Goal: Browse casually

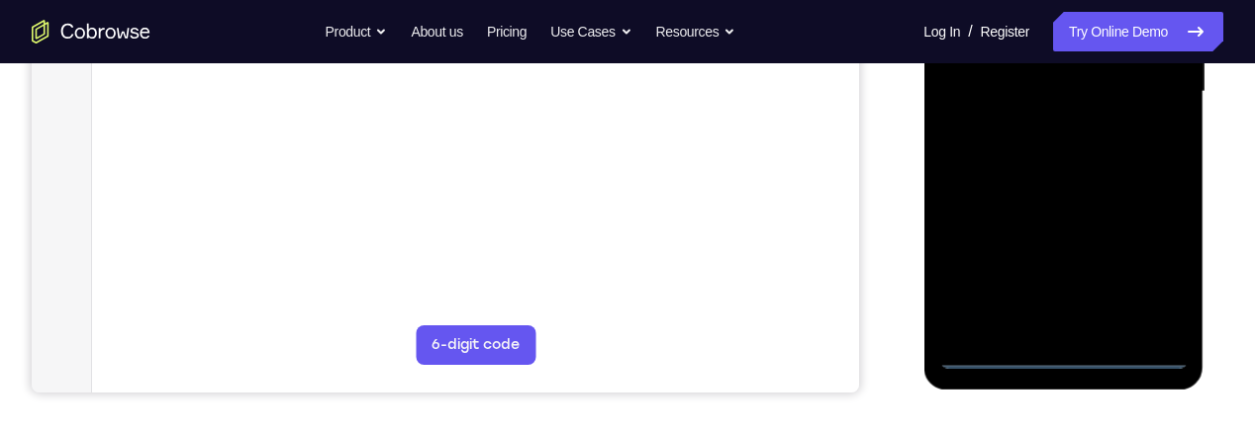
scroll to position [529, 0]
click at [1061, 348] on div at bounding box center [1062, 90] width 249 height 554
click at [1063, 351] on div at bounding box center [1062, 90] width 249 height 554
click at [1159, 271] on div at bounding box center [1062, 90] width 249 height 554
click at [1155, 264] on div at bounding box center [1062, 90] width 249 height 554
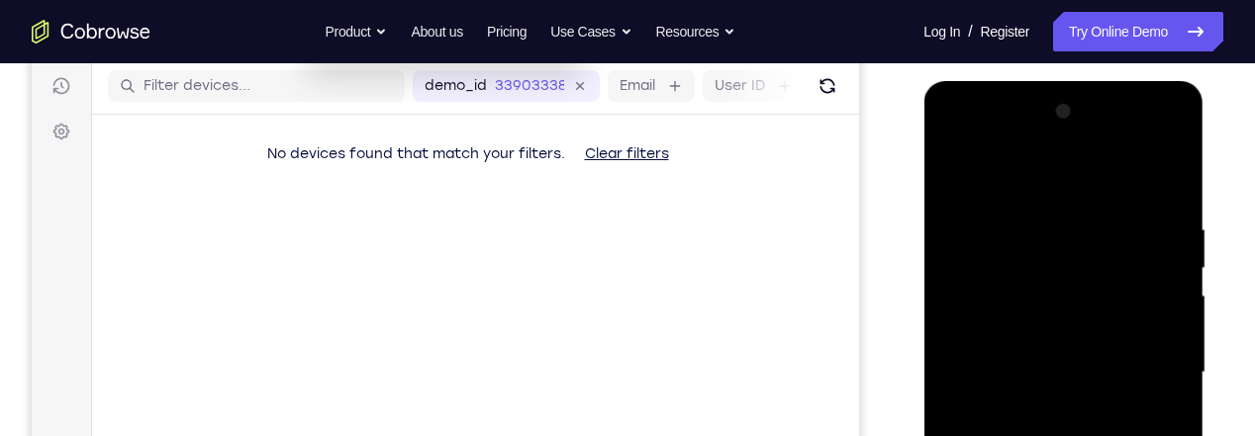
scroll to position [245, 0]
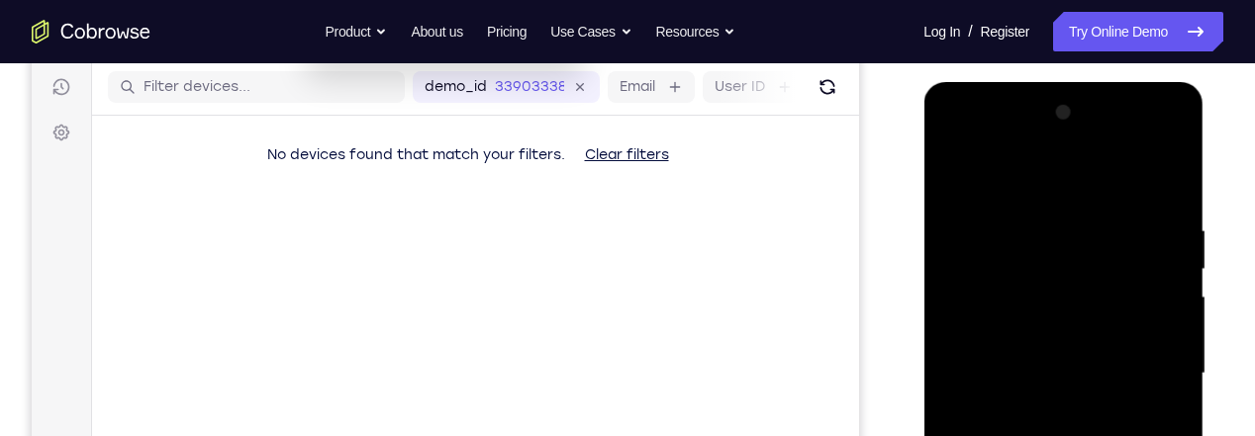
click at [952, 142] on div at bounding box center [1062, 374] width 249 height 554
click at [1149, 362] on div at bounding box center [1062, 374] width 249 height 554
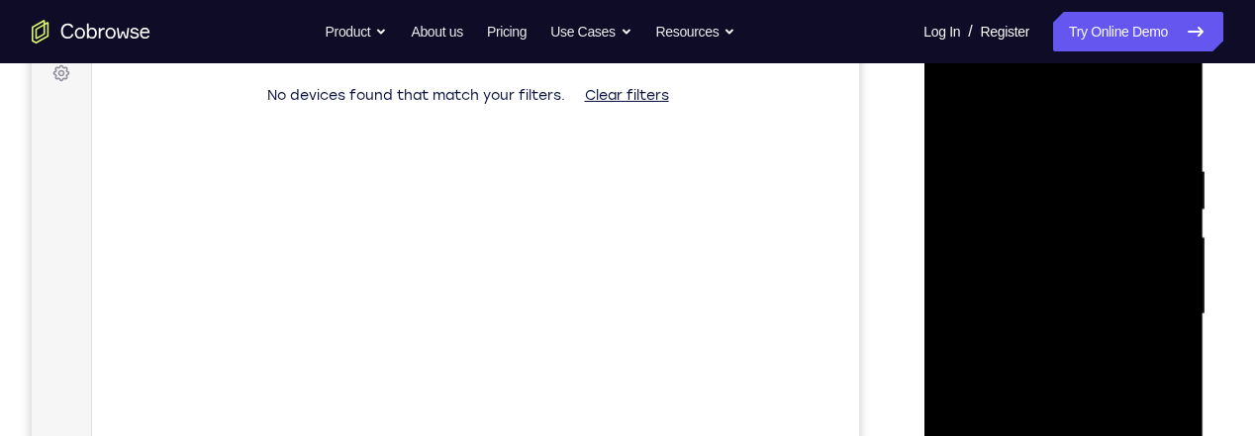
scroll to position [312, 0]
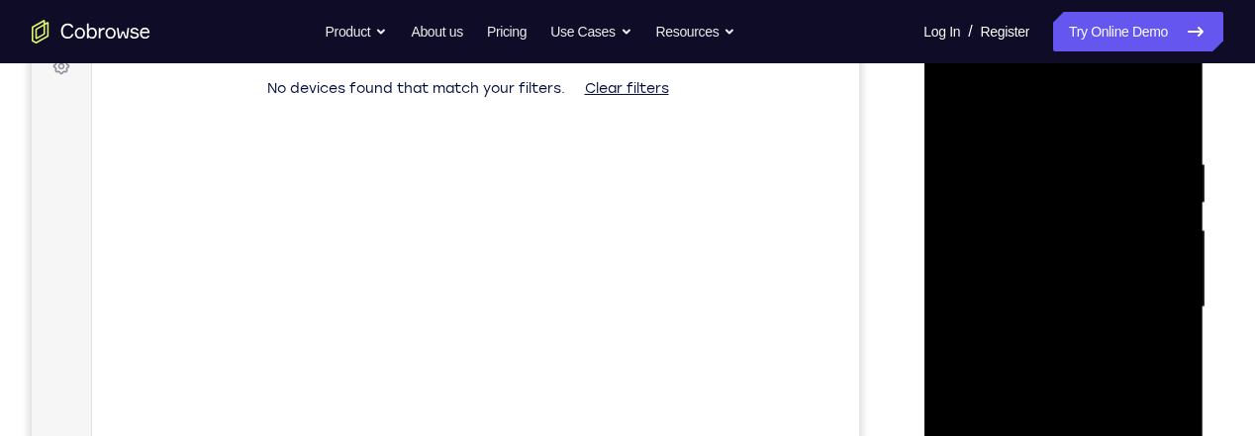
click at [1042, 342] on div at bounding box center [1062, 308] width 249 height 554
click at [1035, 296] on div at bounding box center [1062, 308] width 249 height 554
click at [1045, 270] on div at bounding box center [1062, 308] width 249 height 554
click at [1066, 298] on div at bounding box center [1062, 308] width 249 height 554
click at [1095, 383] on div at bounding box center [1062, 308] width 249 height 554
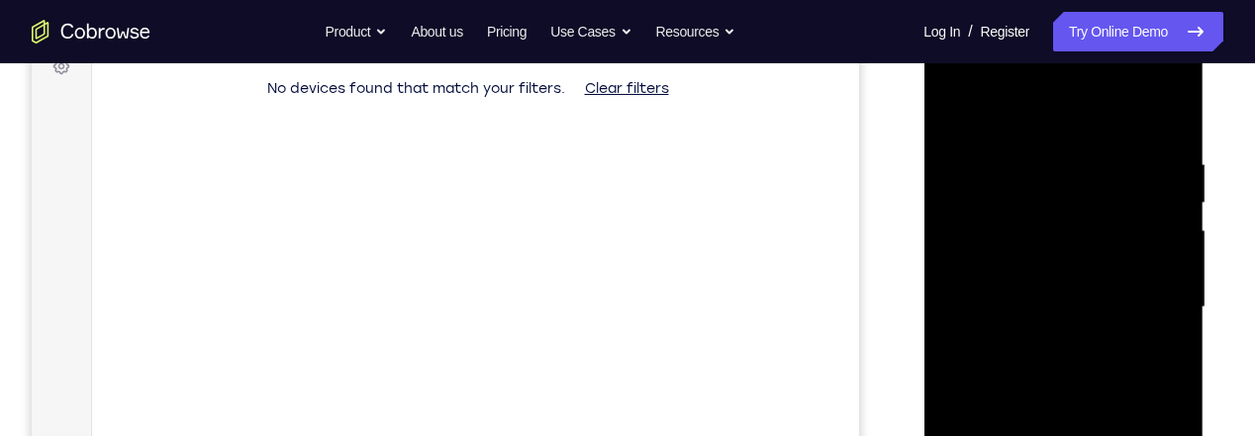
scroll to position [302, 0]
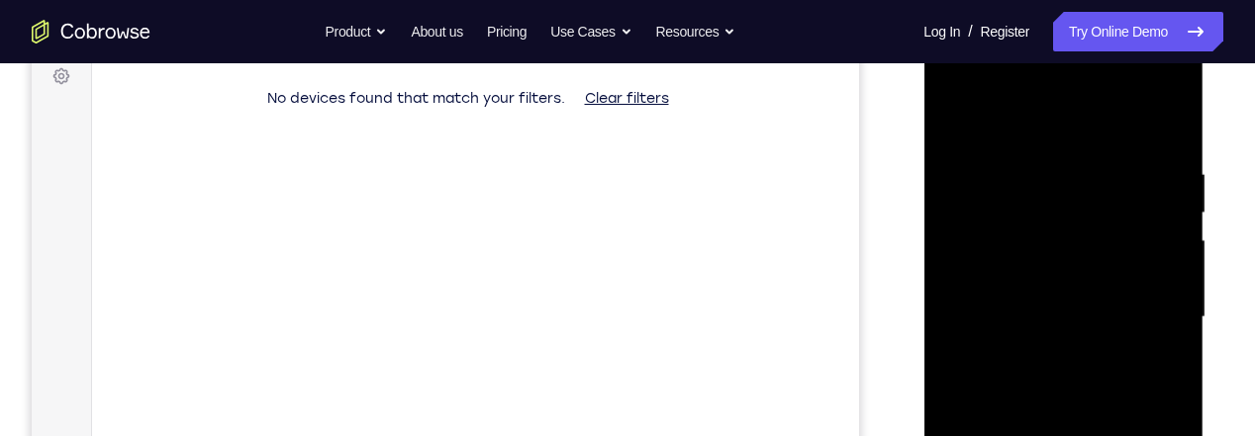
click at [1030, 167] on div at bounding box center [1062, 318] width 249 height 554
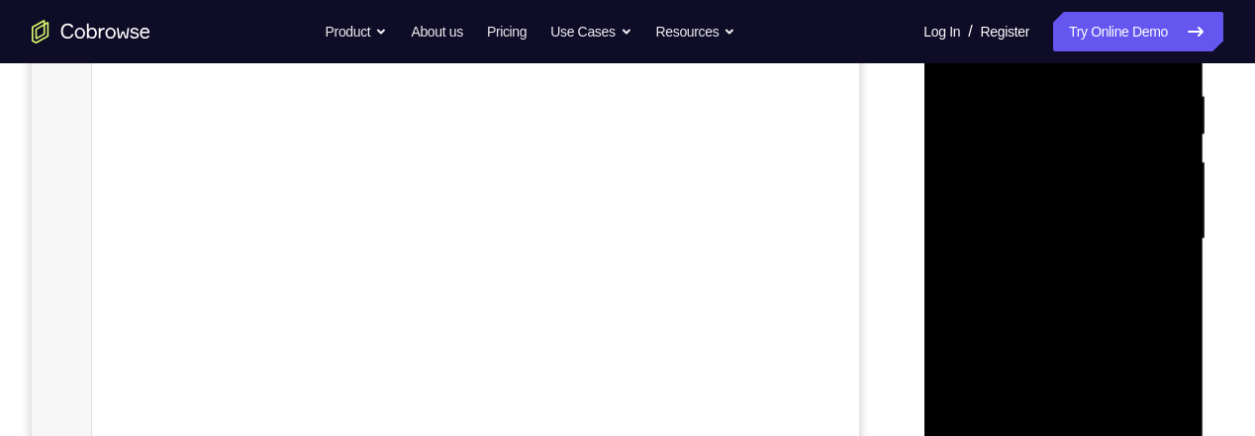
scroll to position [381, 0]
click at [1139, 277] on div at bounding box center [1062, 238] width 249 height 554
click at [1146, 279] on div at bounding box center [1062, 238] width 249 height 554
click at [1156, 263] on div at bounding box center [1062, 238] width 249 height 554
click at [1141, 275] on div at bounding box center [1062, 238] width 249 height 554
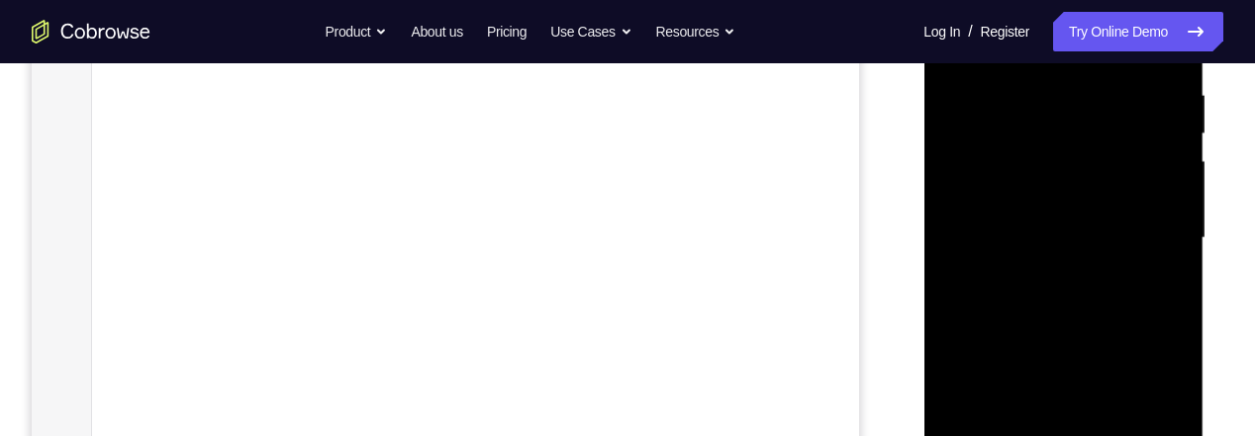
click at [1150, 267] on div at bounding box center [1062, 238] width 249 height 554
click at [1151, 270] on div at bounding box center [1062, 230] width 249 height 554
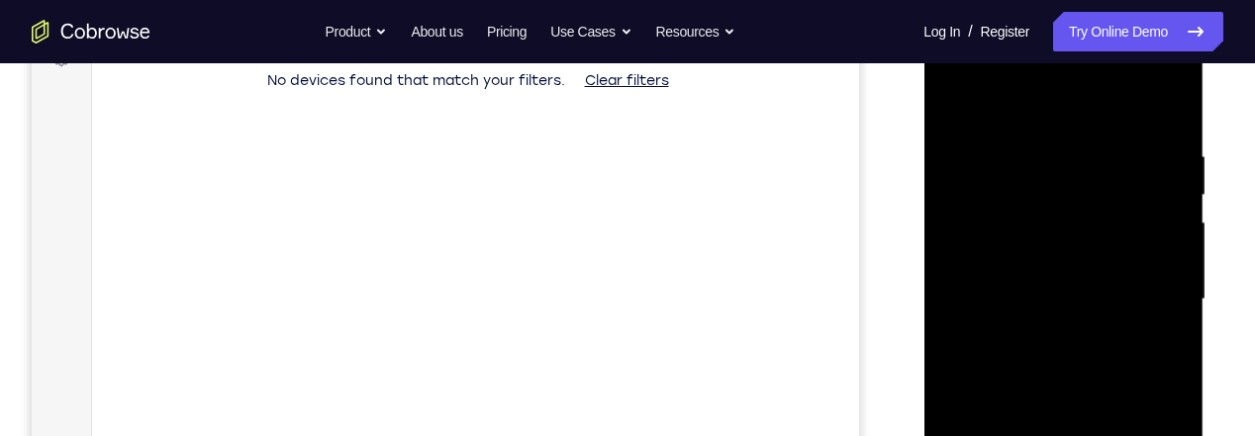
scroll to position [321, 0]
click at [1159, 155] on div at bounding box center [1062, 299] width 249 height 554
click at [1150, 149] on div at bounding box center [1062, 299] width 249 height 554
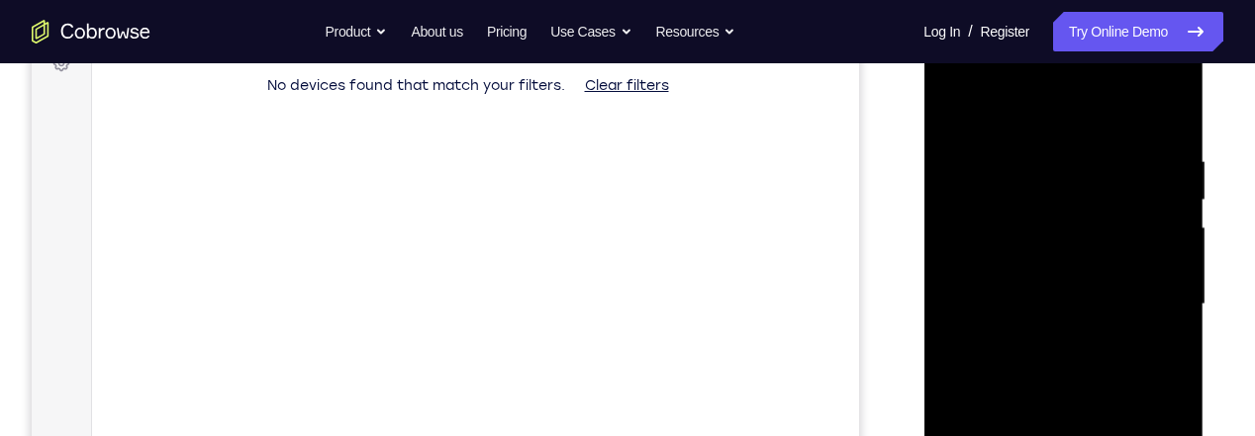
scroll to position [312, 0]
click at [1158, 161] on div at bounding box center [1062, 308] width 249 height 554
click at [1170, 156] on div at bounding box center [1062, 308] width 249 height 554
click at [1161, 155] on div at bounding box center [1062, 308] width 249 height 554
click at [1155, 158] on div at bounding box center [1062, 308] width 249 height 554
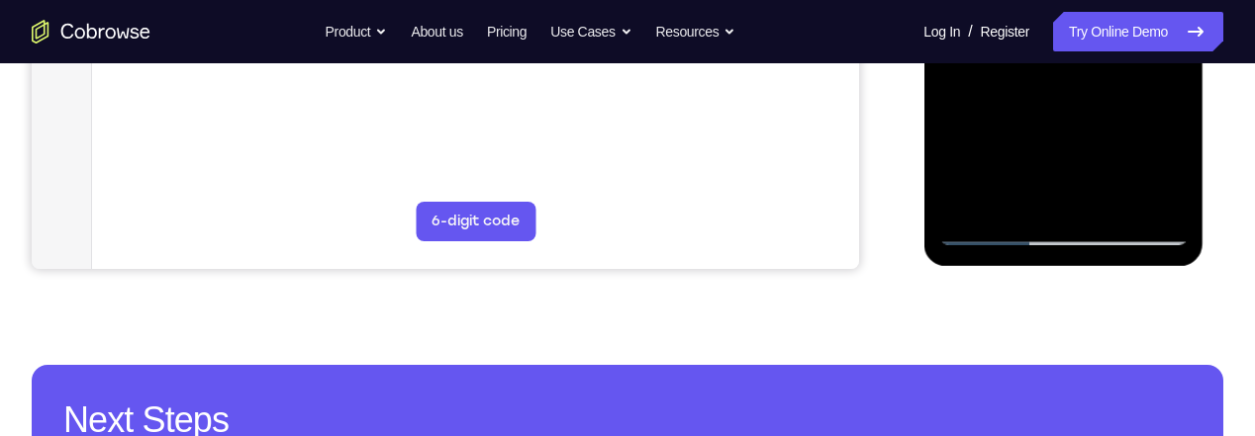
scroll to position [653, 0]
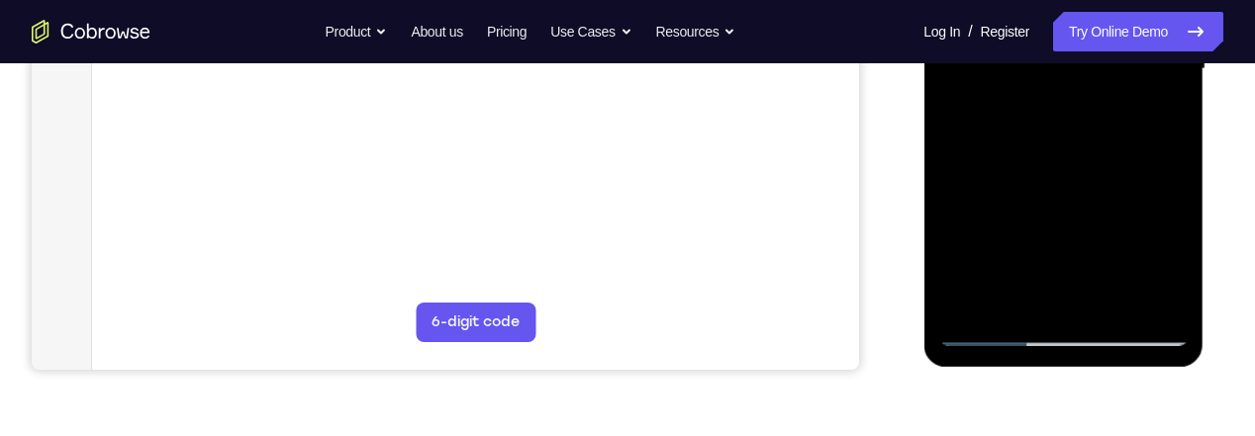
scroll to position [552, 0]
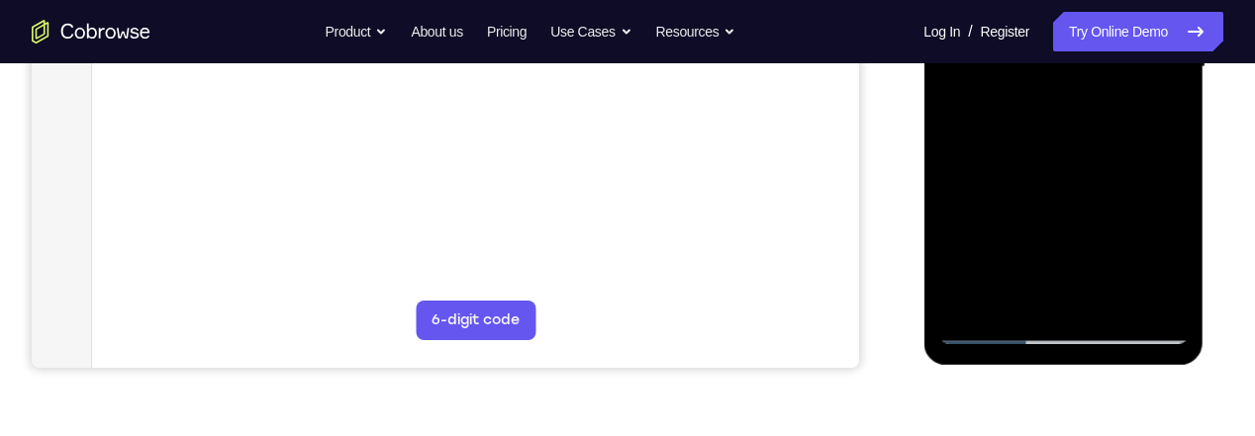
click at [1074, 174] on div at bounding box center [1062, 67] width 249 height 554
click at [1092, 128] on div at bounding box center [1062, 67] width 249 height 554
click at [1124, 246] on div at bounding box center [1062, 67] width 249 height 554
click at [1145, 243] on div at bounding box center [1062, 67] width 249 height 554
click at [1157, 116] on div at bounding box center [1062, 67] width 249 height 554
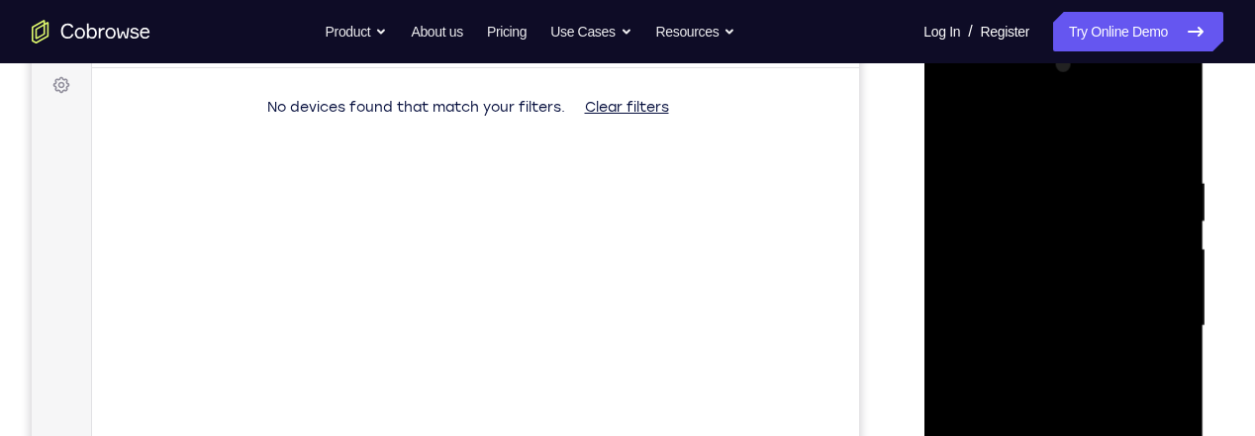
scroll to position [292, 0]
click at [1121, 199] on div at bounding box center [1062, 327] width 249 height 554
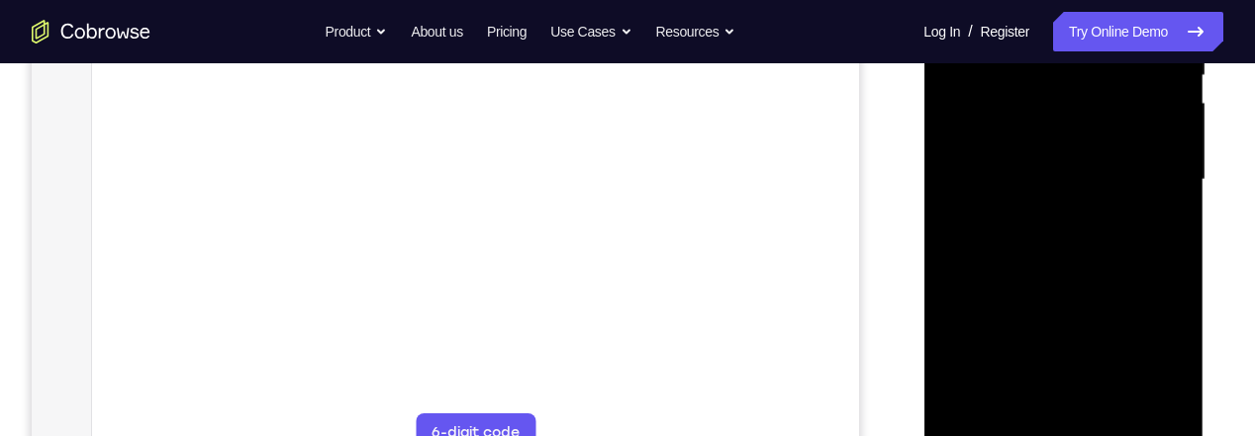
scroll to position [440, 0]
click at [1148, 213] on div at bounding box center [1062, 179] width 249 height 554
click at [1158, 227] on div at bounding box center [1062, 179] width 249 height 554
click at [1161, 229] on div at bounding box center [1062, 179] width 249 height 554
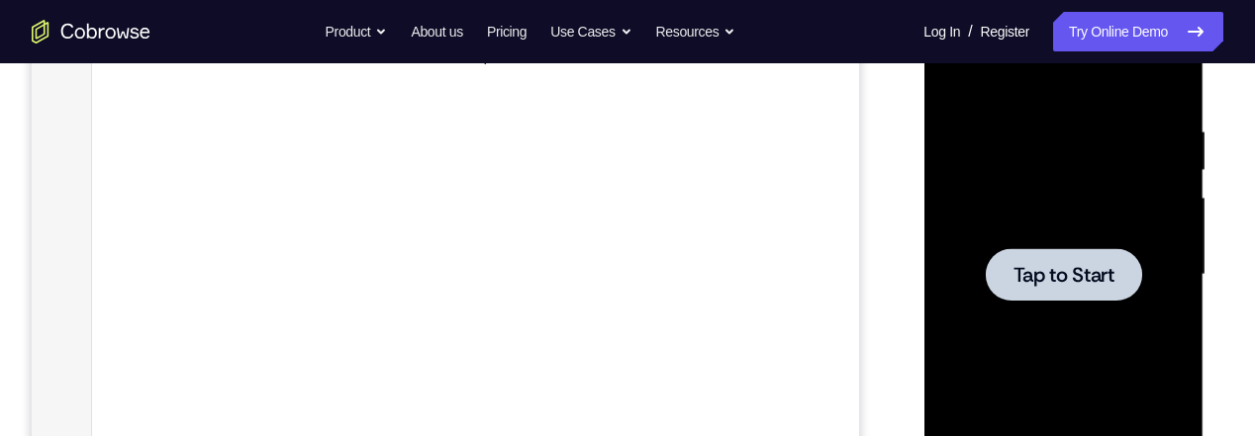
click at [950, 79] on div at bounding box center [1062, 275] width 249 height 554
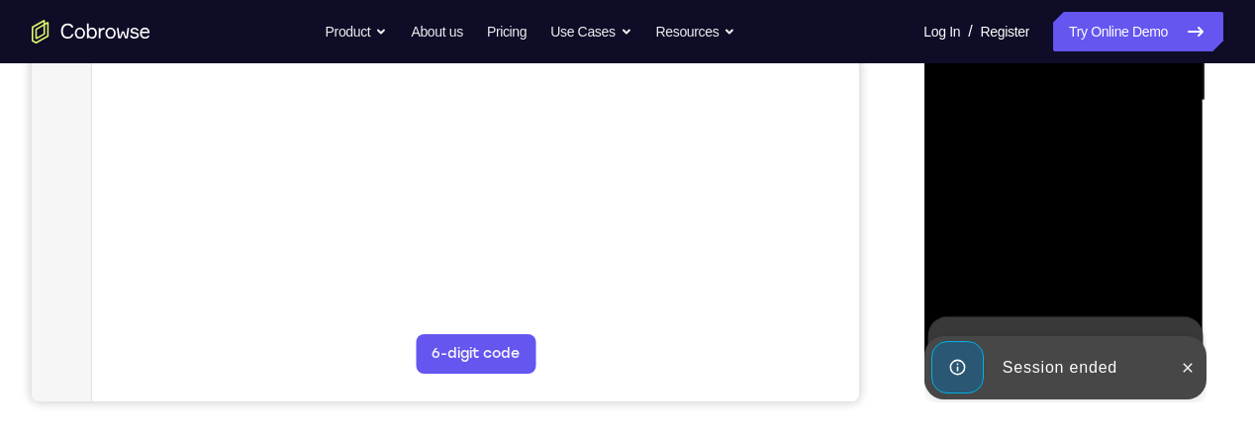
scroll to position [520, 0]
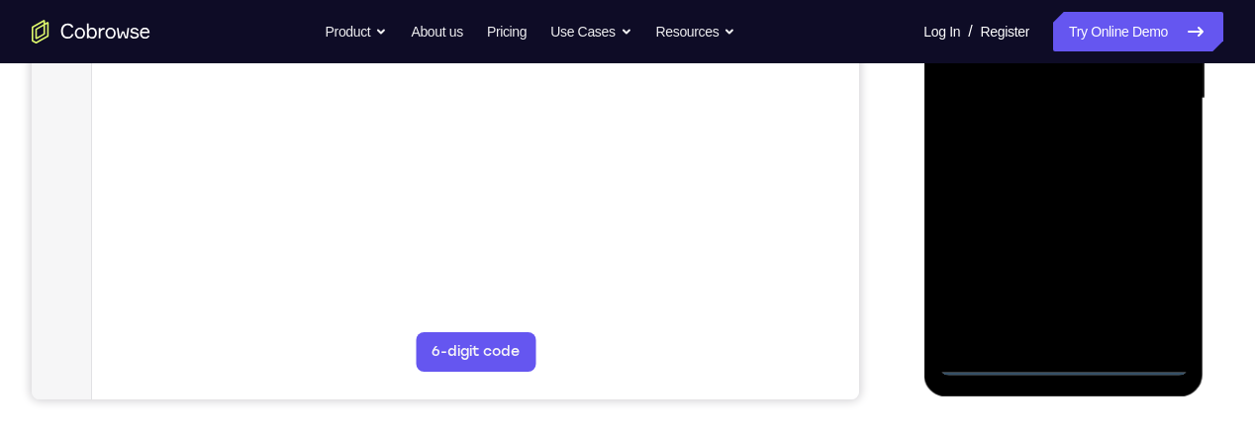
click at [1060, 354] on div at bounding box center [1062, 99] width 249 height 554
click at [1148, 287] on div at bounding box center [1062, 99] width 249 height 554
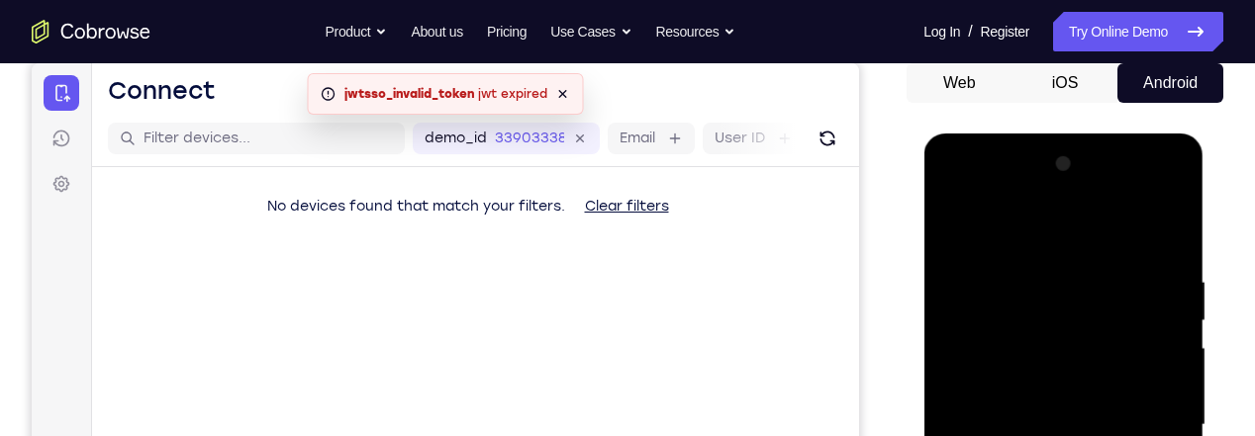
scroll to position [192, 0]
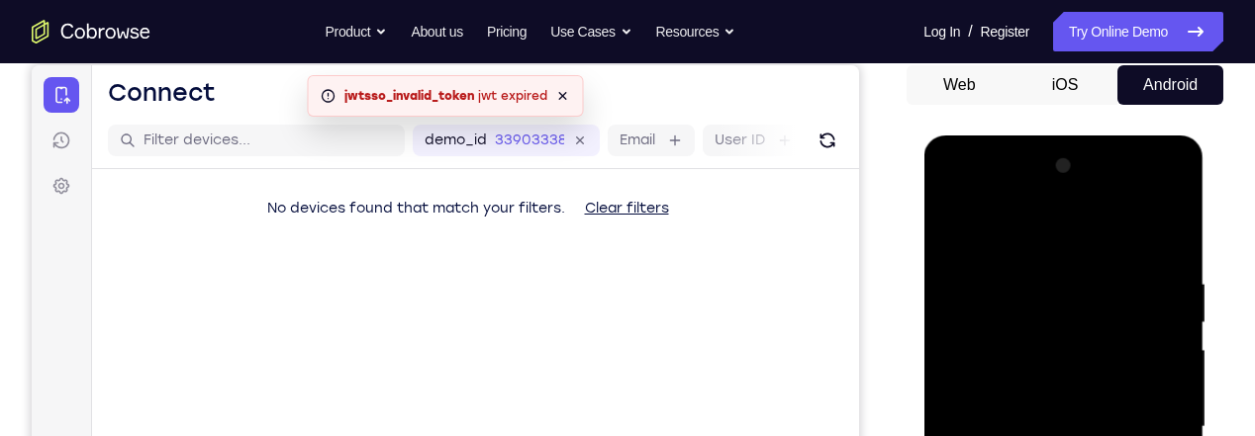
click at [956, 186] on div at bounding box center [1062, 427] width 249 height 554
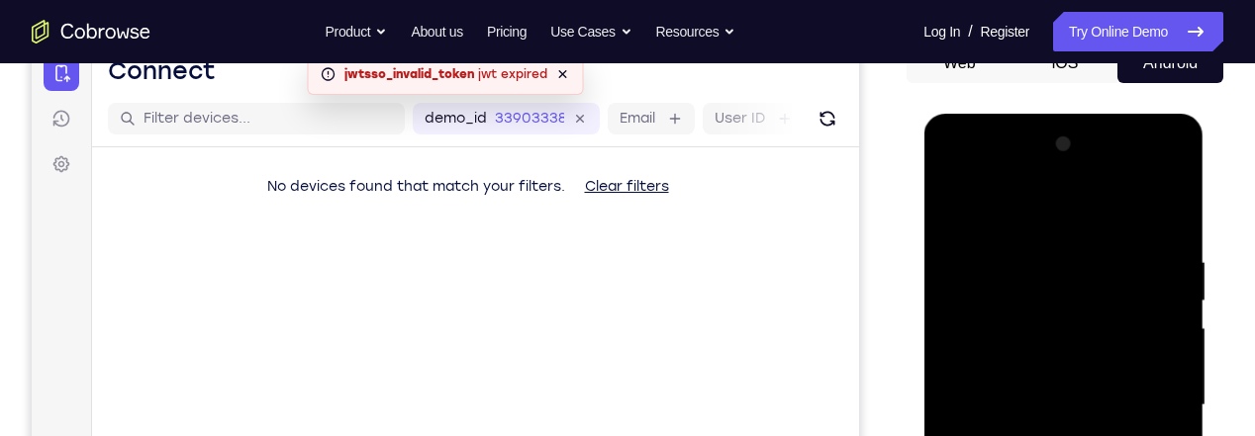
scroll to position [218, 0]
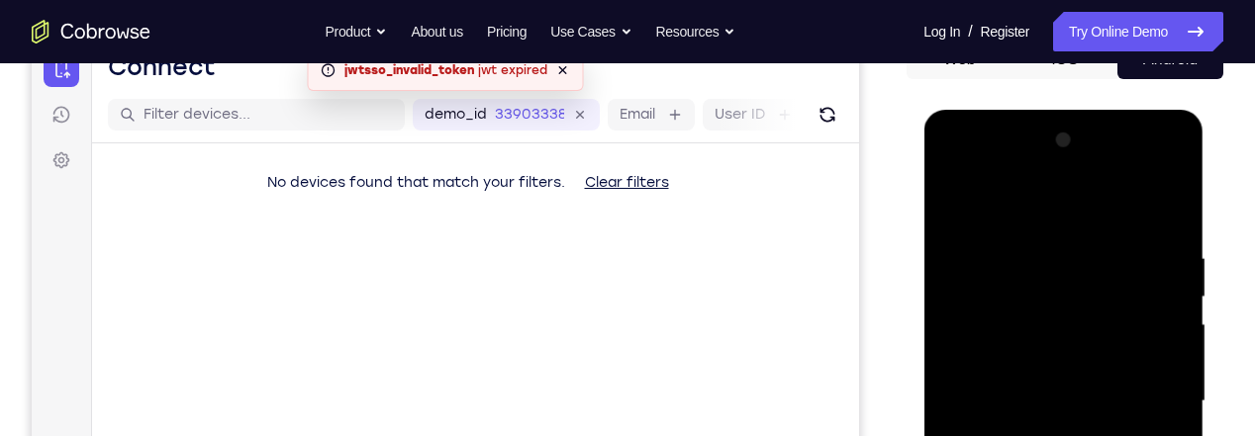
click at [1139, 387] on div at bounding box center [1062, 402] width 249 height 554
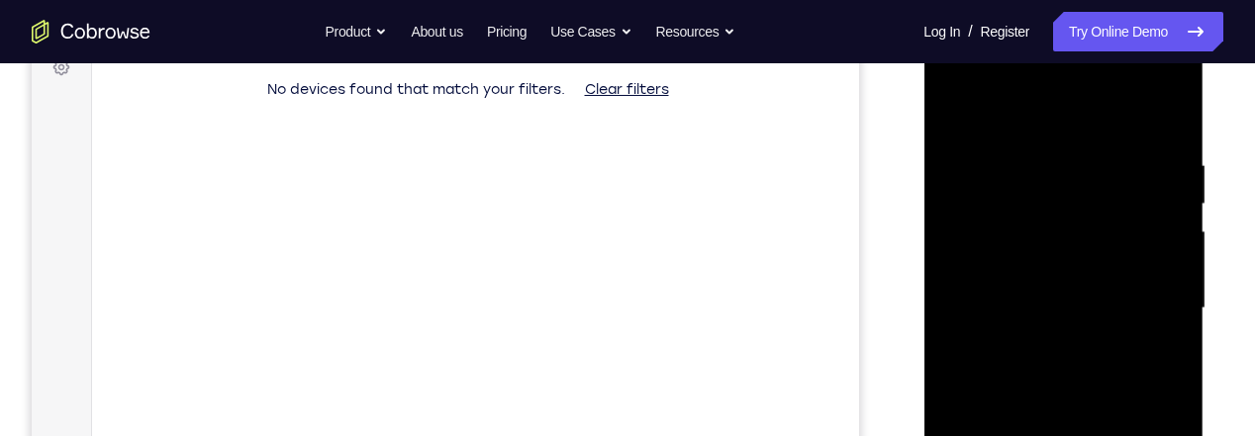
scroll to position [312, 0]
click at [1046, 344] on div at bounding box center [1062, 308] width 249 height 554
click at [1047, 287] on div at bounding box center [1062, 308] width 249 height 554
click at [1038, 274] on div at bounding box center [1062, 308] width 249 height 554
click at [1058, 304] on div at bounding box center [1062, 308] width 249 height 554
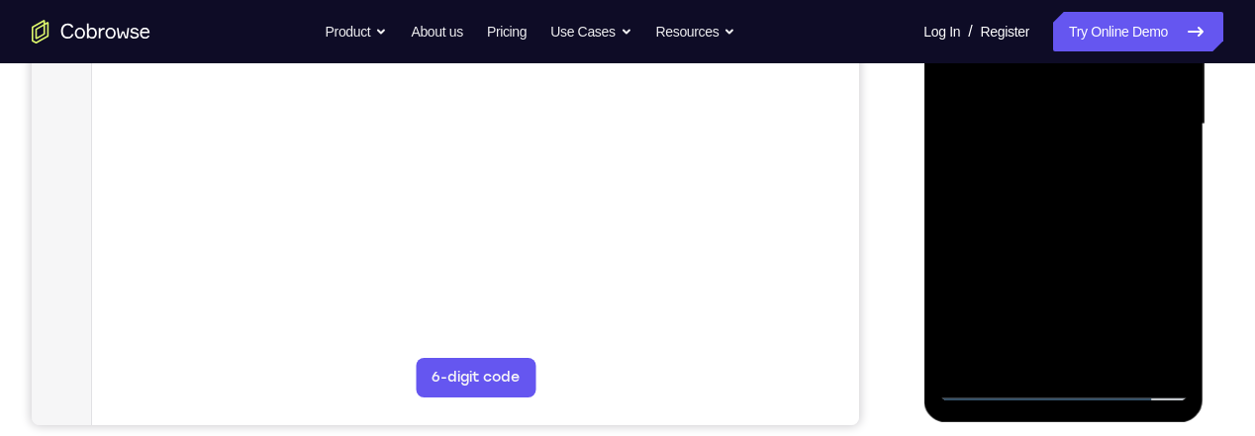
scroll to position [497, 0]
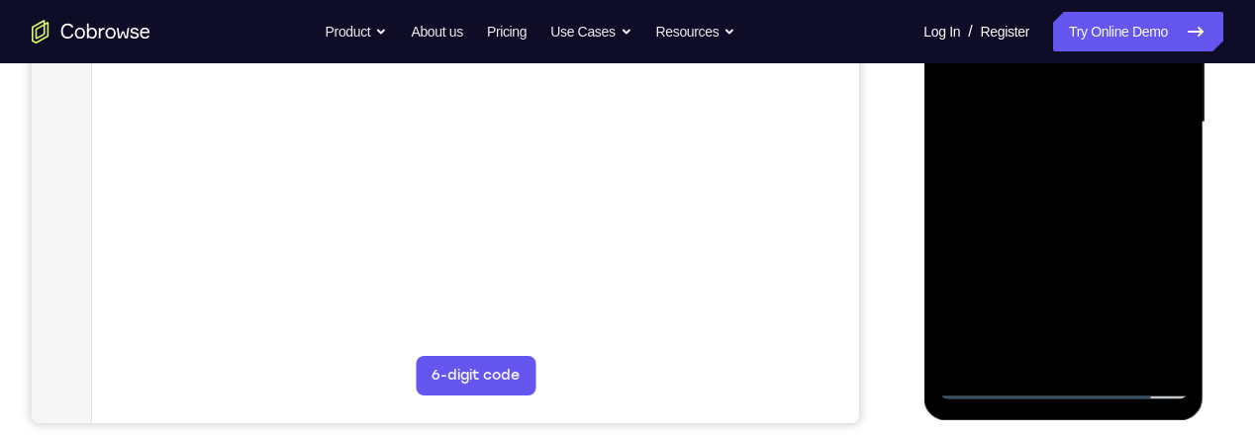
click at [1071, 203] on div at bounding box center [1062, 123] width 249 height 554
click at [1114, 350] on div at bounding box center [1062, 123] width 249 height 554
click at [1075, 223] on div at bounding box center [1062, 123] width 249 height 554
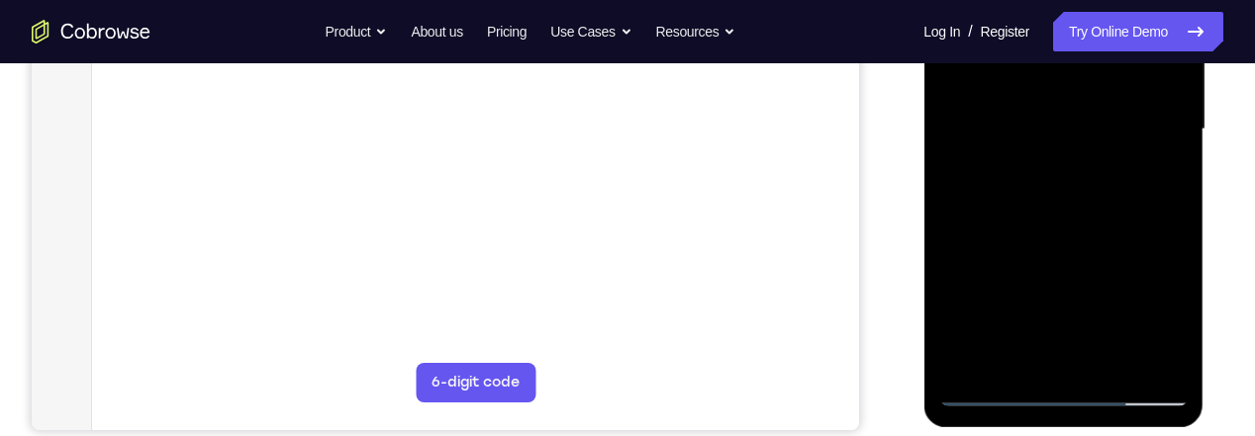
scroll to position [498, 0]
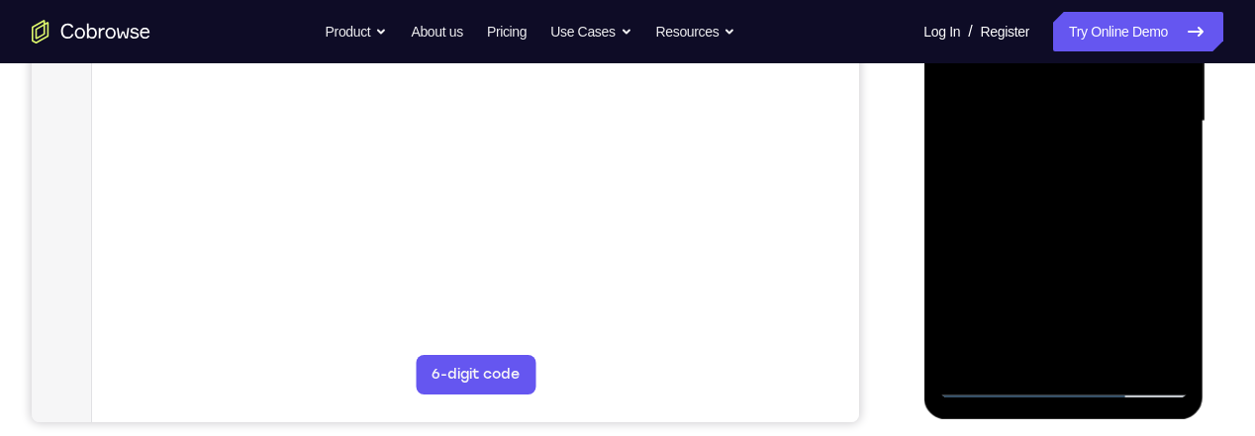
click at [987, 394] on div at bounding box center [1062, 122] width 249 height 554
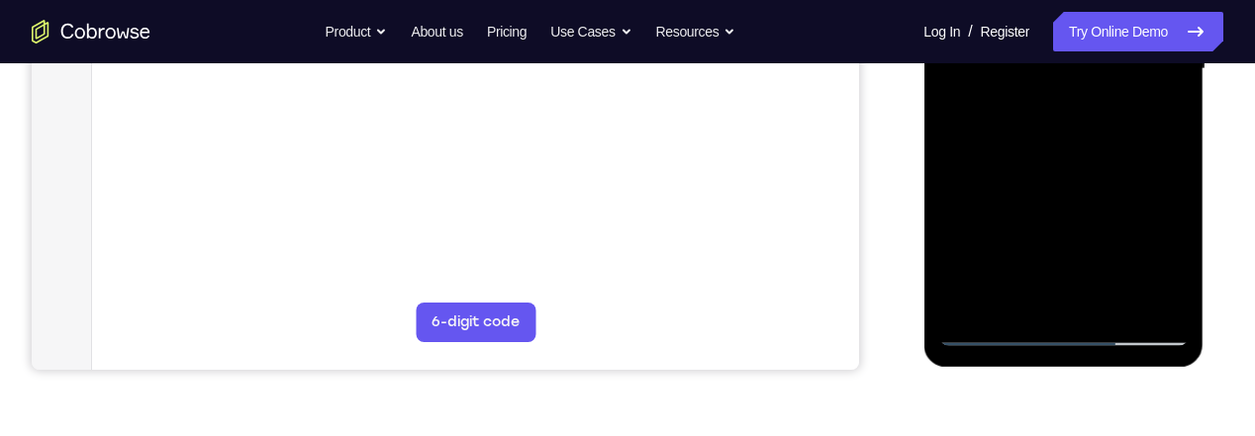
scroll to position [551, 0]
